Goal: Information Seeking & Learning: Learn about a topic

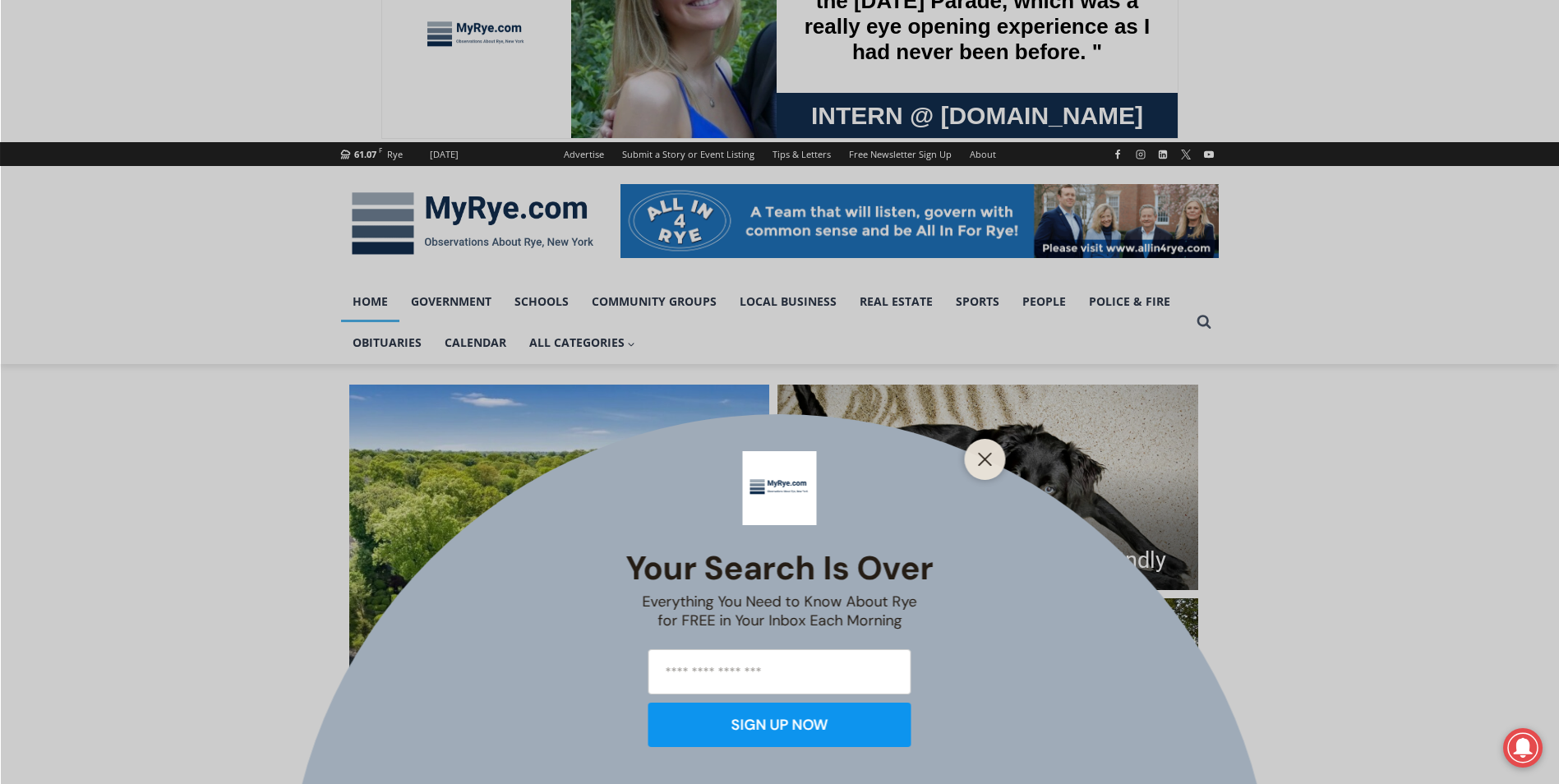
scroll to position [246, 0]
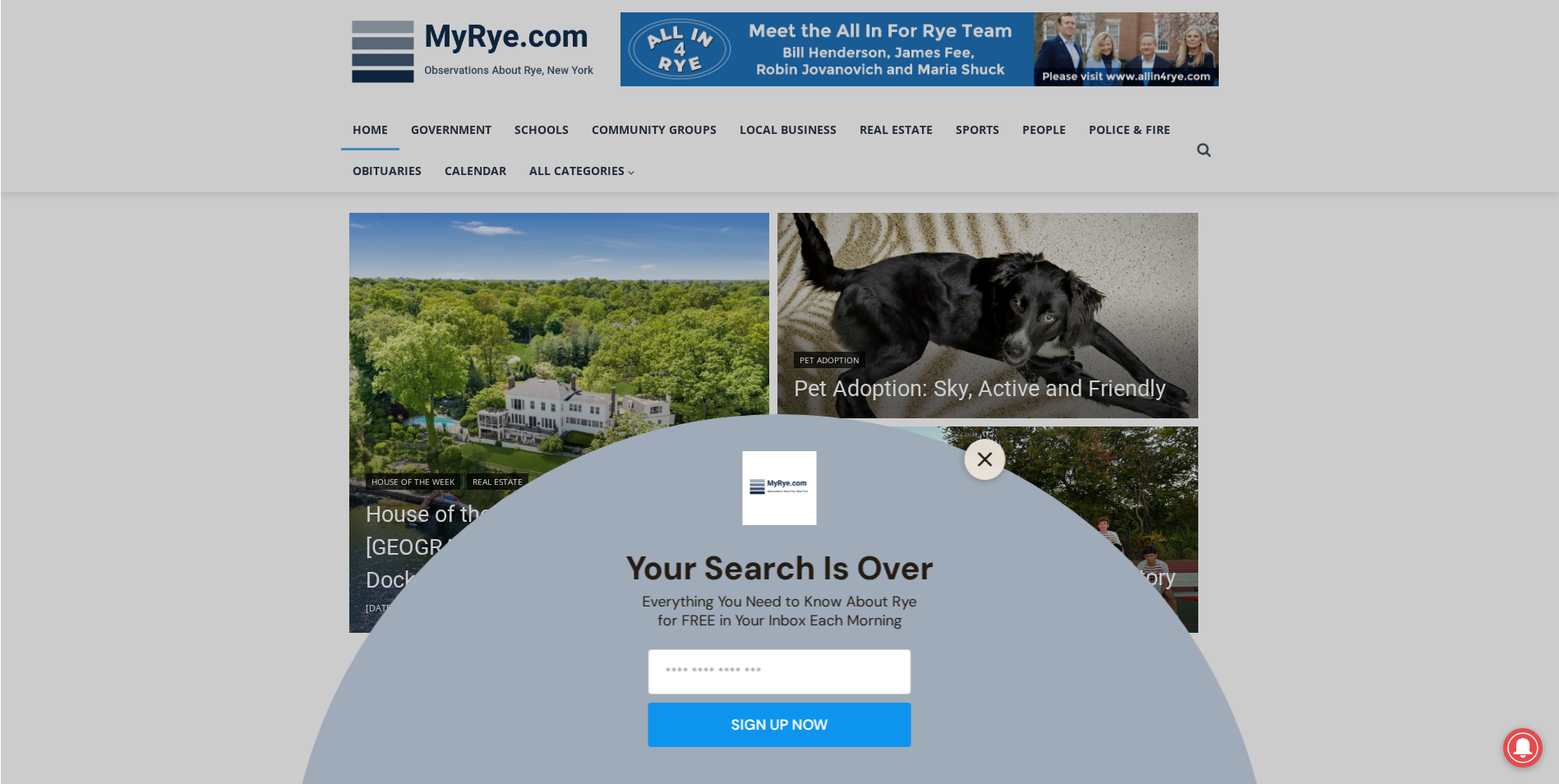
click at [991, 461] on icon "Close" at bounding box center [986, 460] width 15 height 15
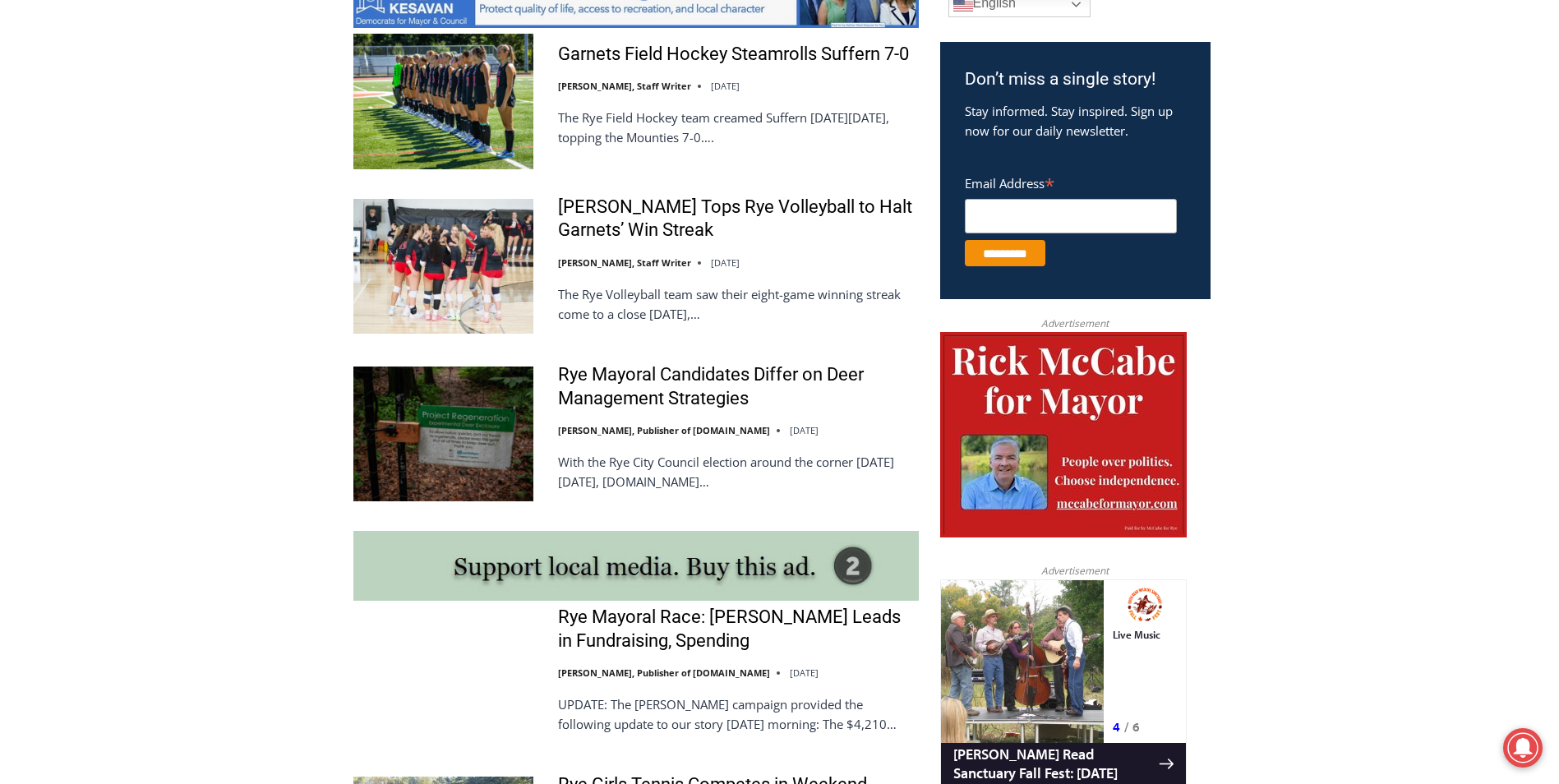
scroll to position [986, 0]
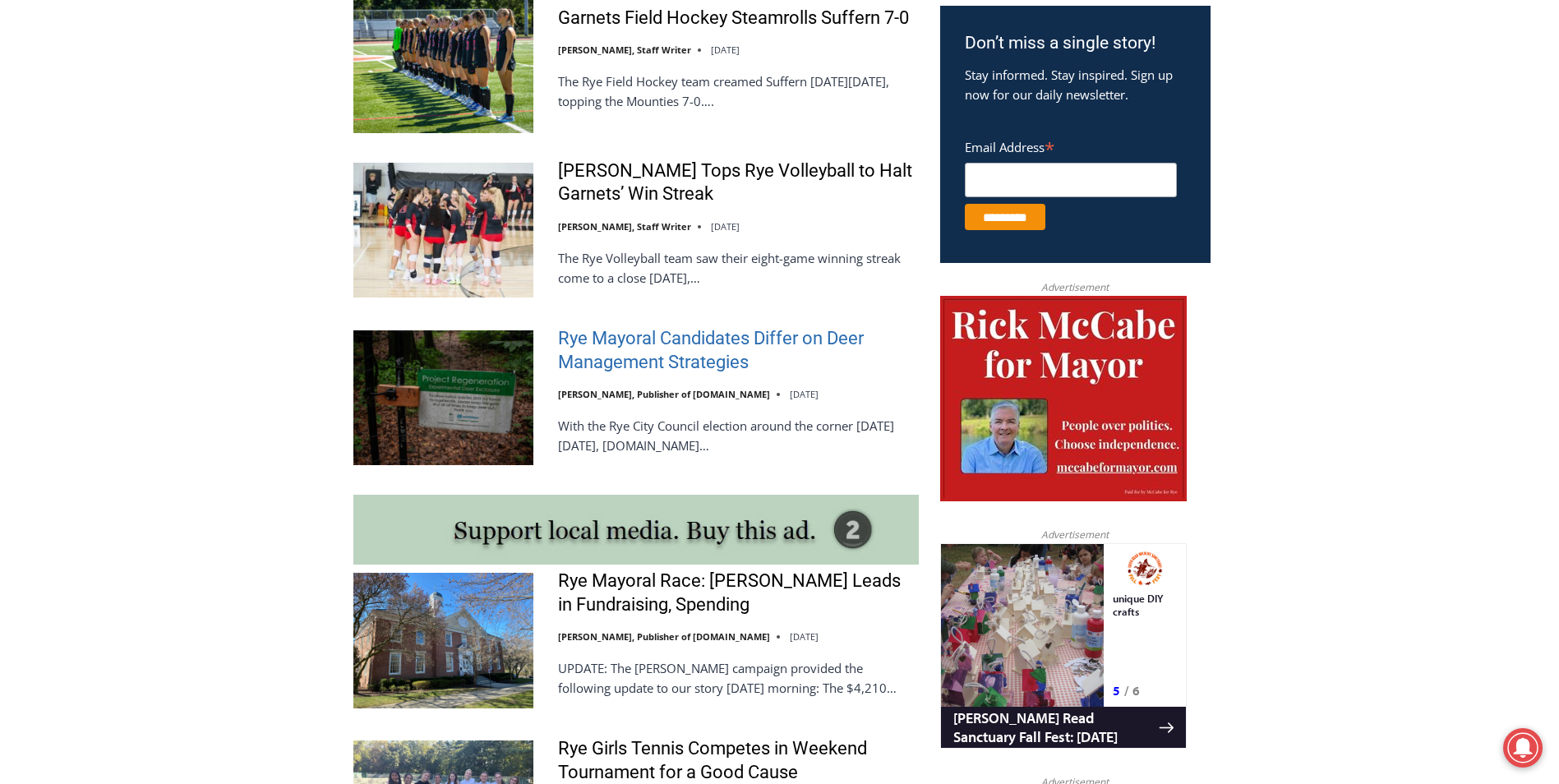
click at [602, 361] on link "Rye Mayoral Candidates Differ on Deer Management Strategies" at bounding box center [738, 351] width 361 height 47
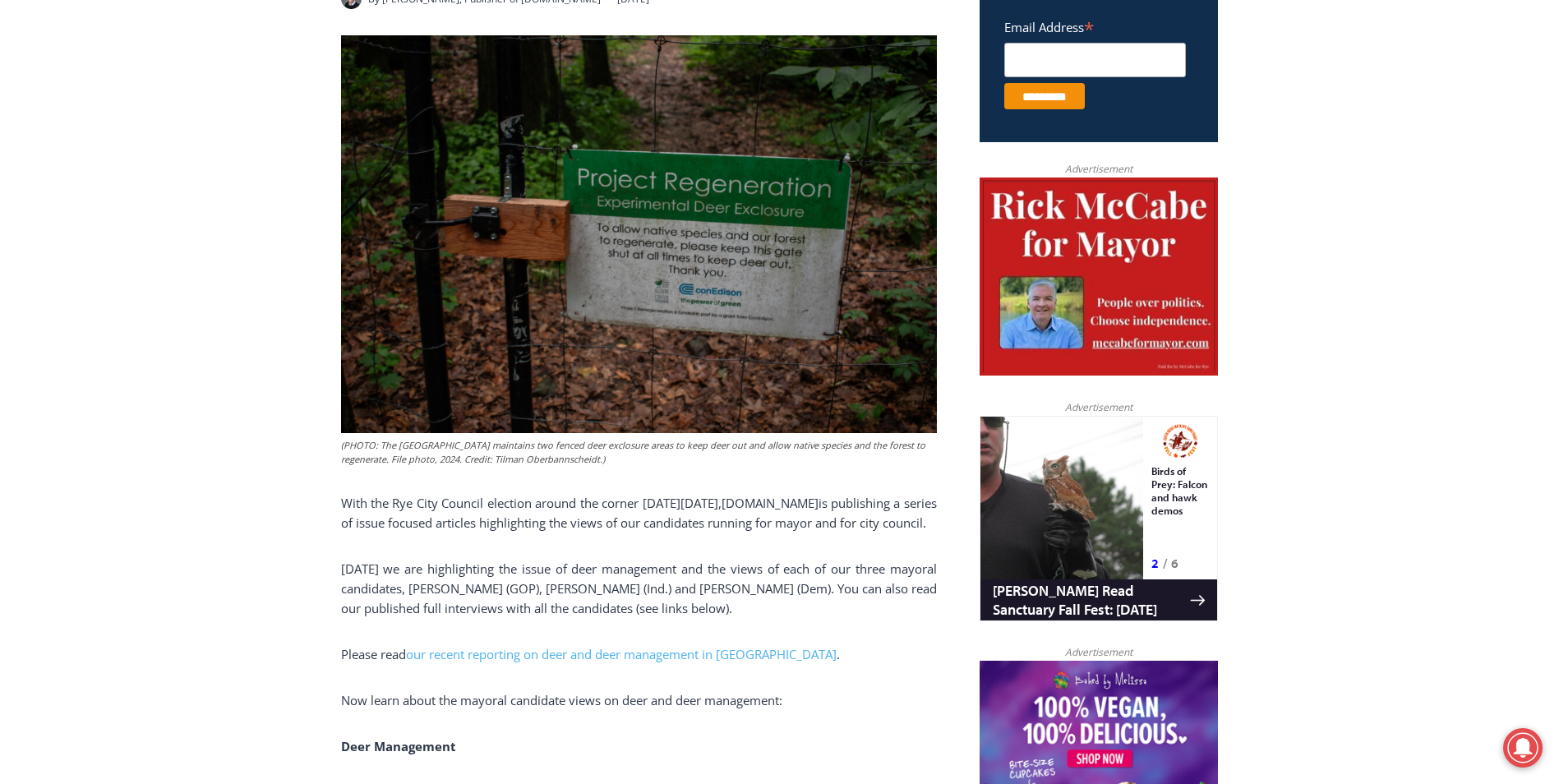
scroll to position [739, 0]
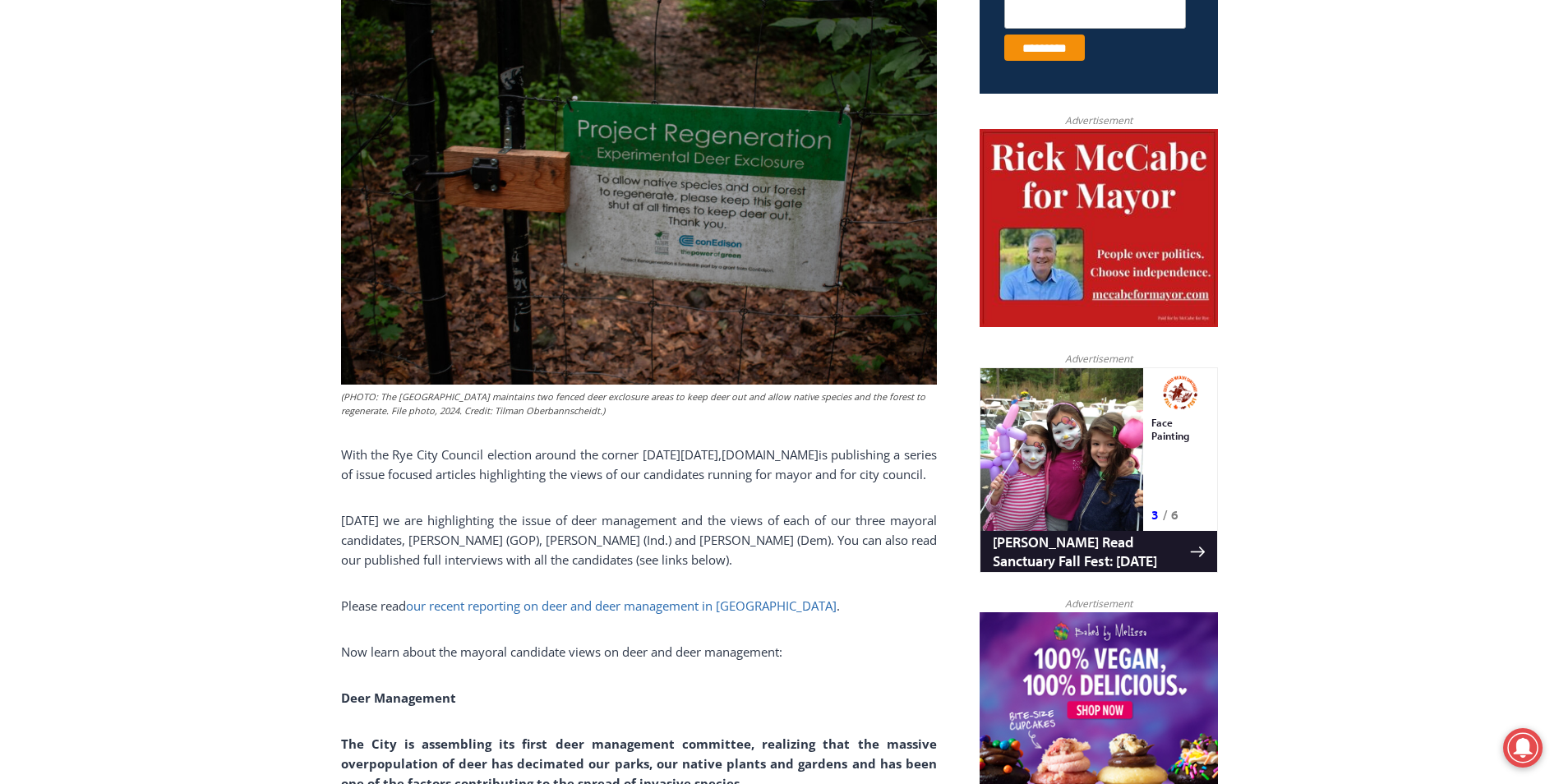
click at [525, 613] on span "our recent reporting on deer and deer management in Rye" at bounding box center [621, 606] width 431 height 17
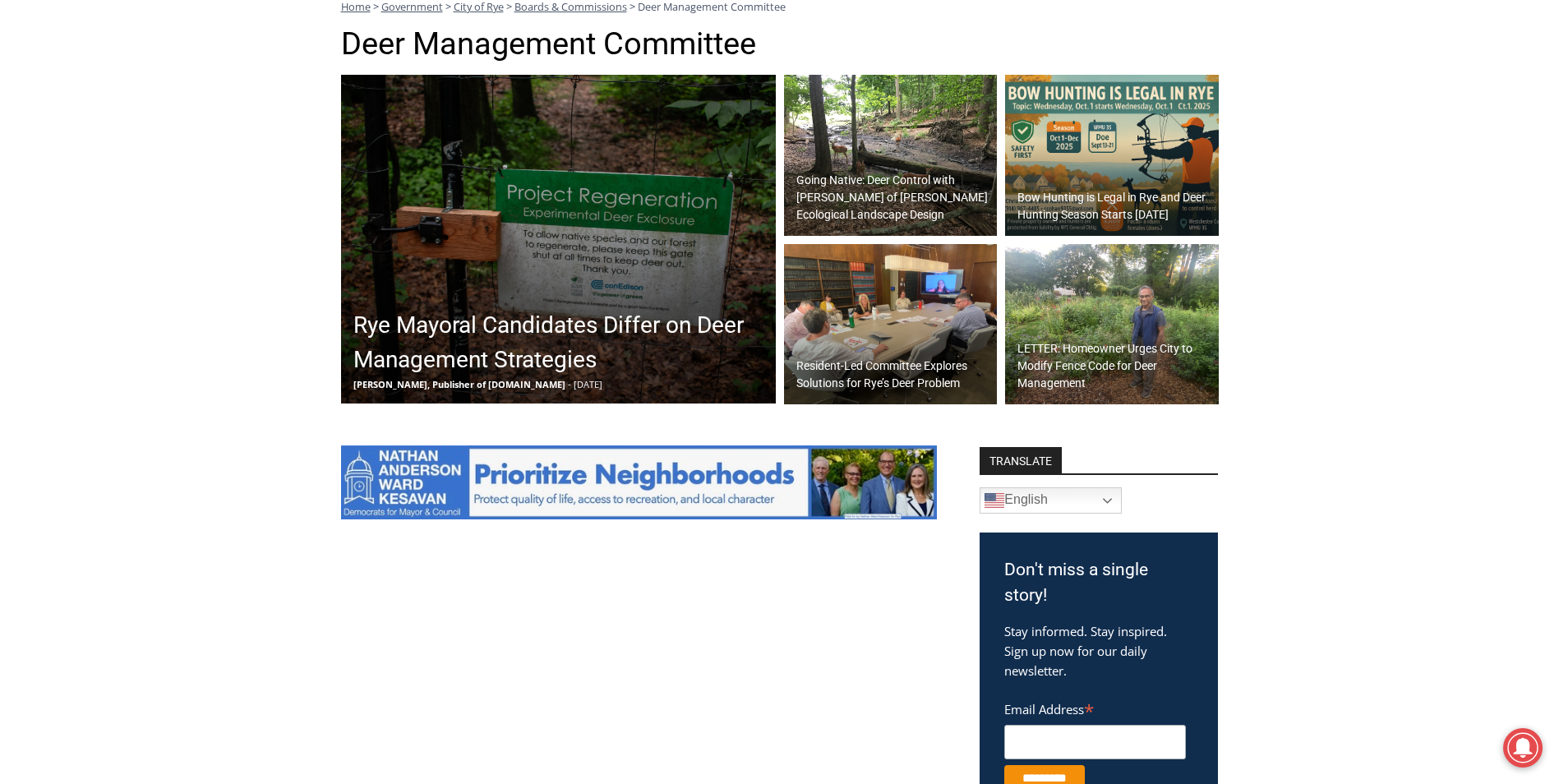
scroll to position [493, 0]
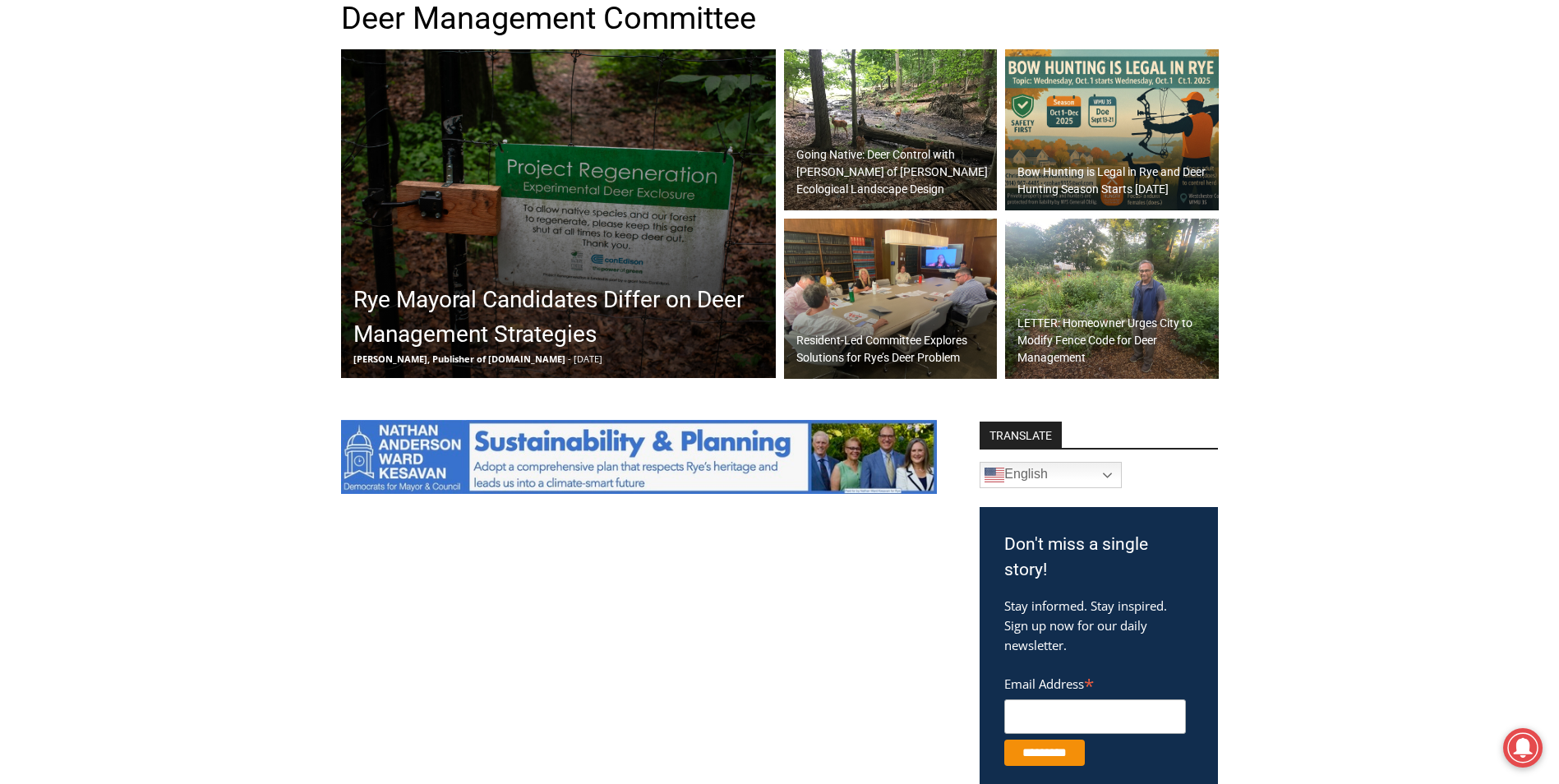
click at [847, 349] on h2 "Resident-Led Committee Explores Solutions for Rye’s Deer Problem" at bounding box center [895, 349] width 198 height 34
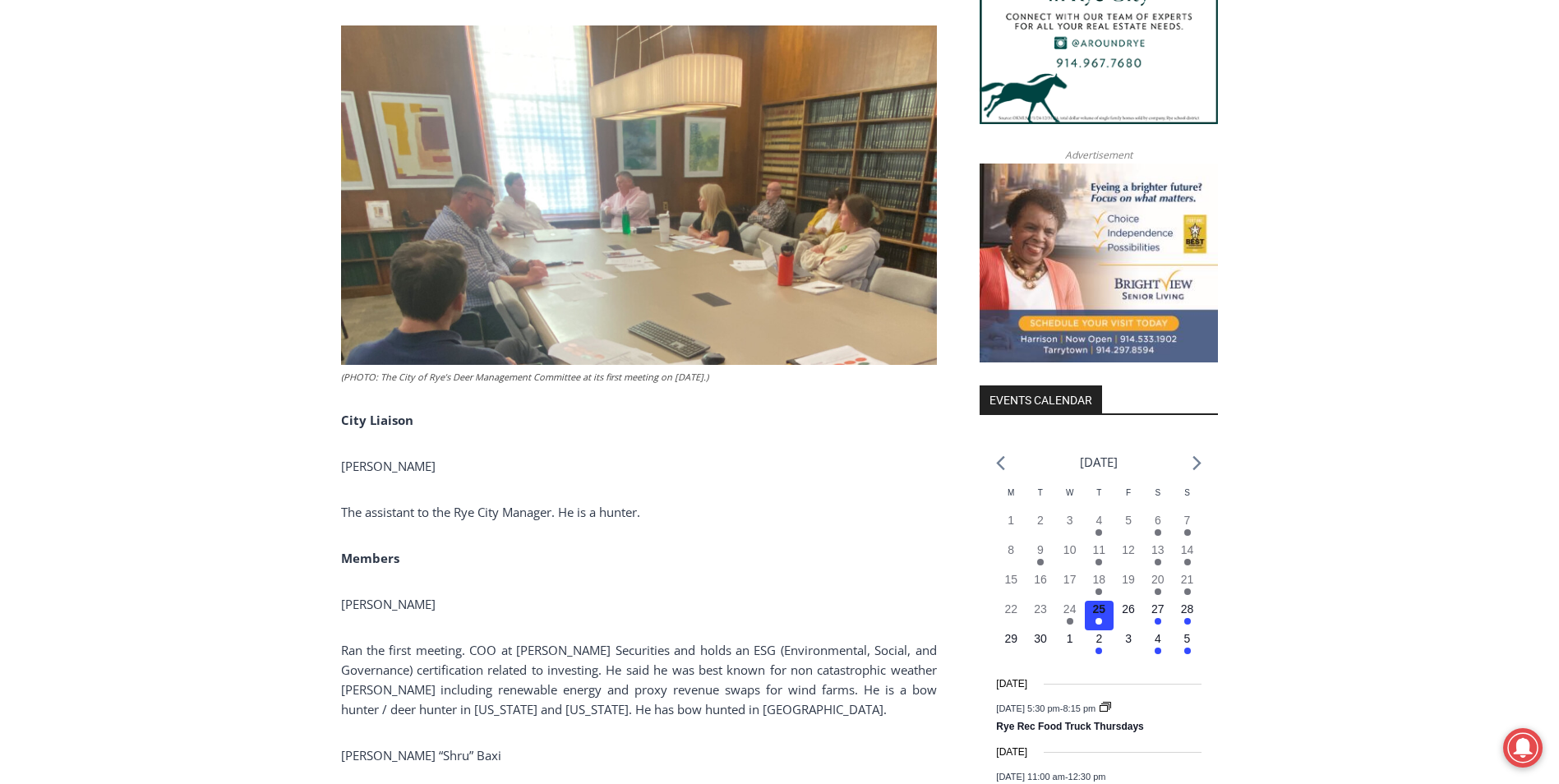
scroll to position [1726, 0]
